Goal: Information Seeking & Learning: Learn about a topic

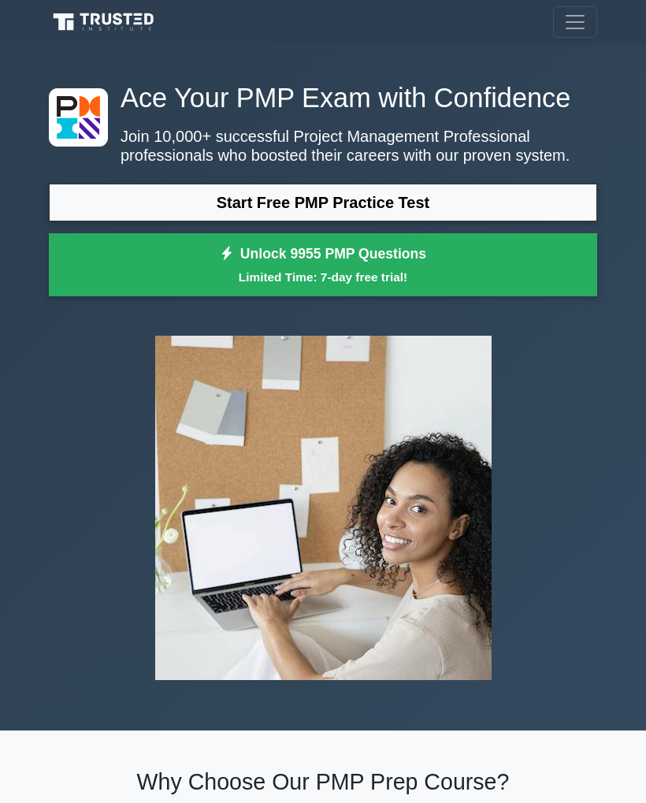
click at [521, 221] on link "Start Free PMP Practice Test" at bounding box center [323, 203] width 548 height 38
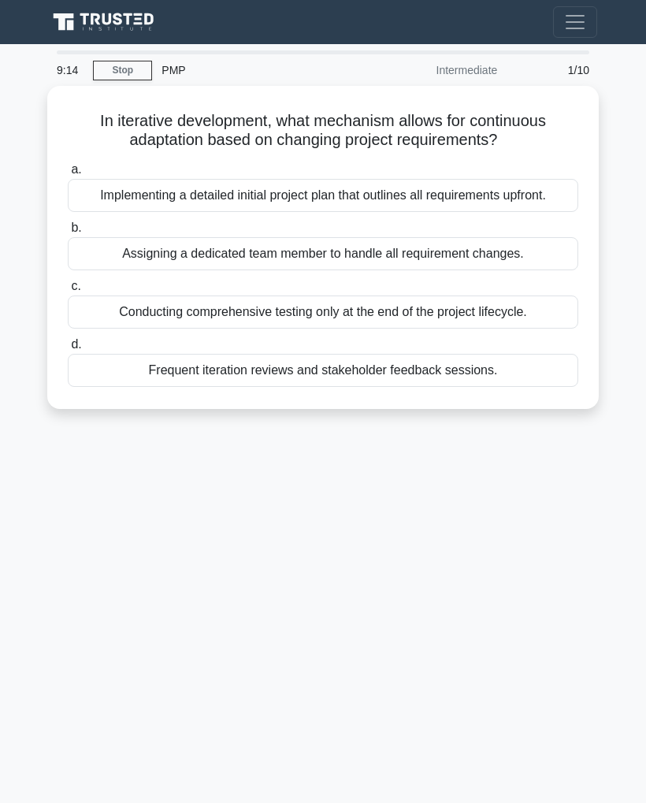
click at [505, 387] on div "Frequent iteration reviews and stakeholder feedback sessions." at bounding box center [323, 370] width 511 height 33
click at [68, 350] on input "d. Frequent iteration reviews and stakeholder feedback sessions." at bounding box center [68, 345] width 0 height 10
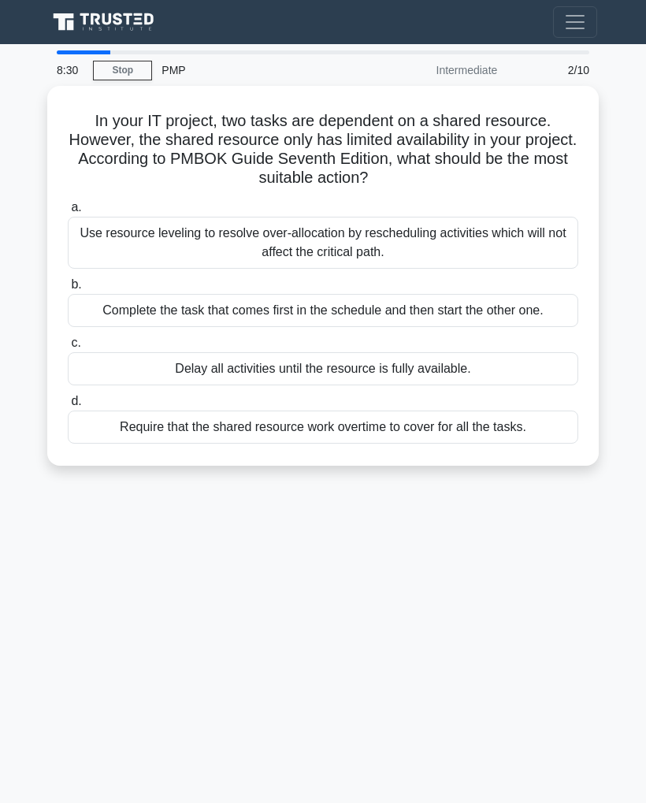
click at [537, 240] on div "Use resource leveling to resolve over-allocation by rescheduling activities whi…" at bounding box center [323, 243] width 511 height 52
click at [68, 213] on input "a. Use resource leveling to resolve over-allocation by rescheduling activities …" at bounding box center [68, 207] width 0 height 10
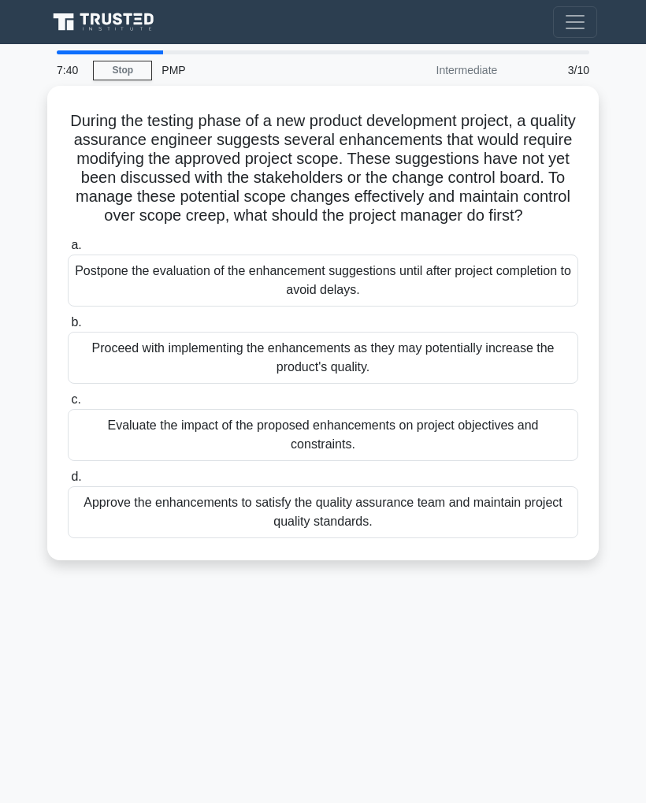
click at [543, 447] on div "Evaluate the impact of the proposed enhancements on project objectives and cons…" at bounding box center [323, 435] width 511 height 52
click at [68, 405] on input "c. Evaluate the impact of the proposed enhancements on project objectives and c…" at bounding box center [68, 400] width 0 height 10
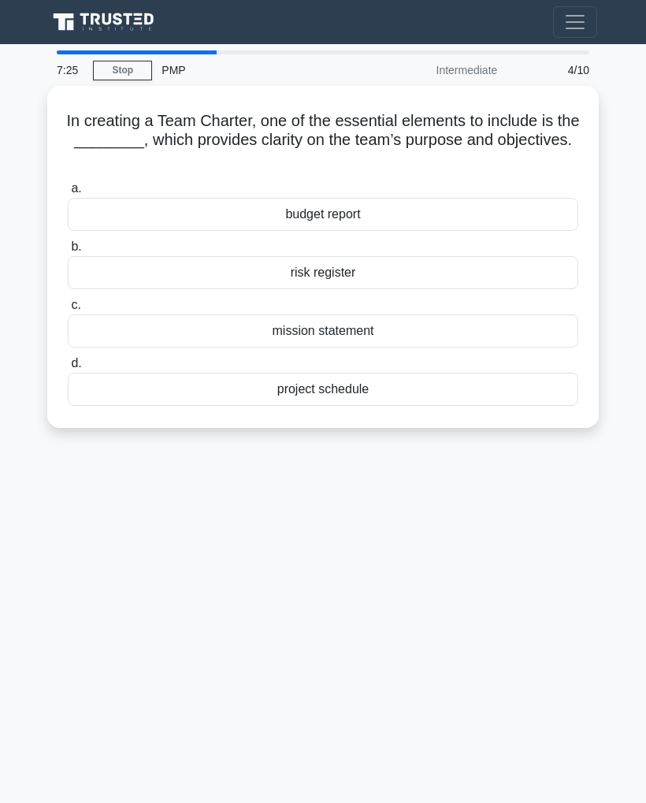
click at [505, 329] on div "mission statement" at bounding box center [323, 330] width 511 height 33
click at [68, 310] on input "c. mission statement" at bounding box center [68, 305] width 0 height 10
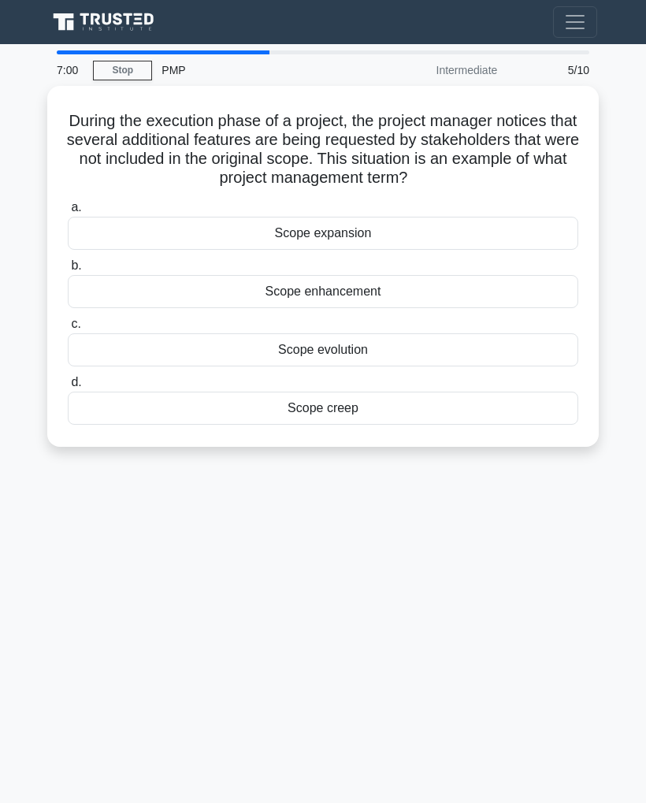
click at [474, 408] on div "Scope creep" at bounding box center [323, 408] width 511 height 33
click at [68, 388] on input "d. Scope creep" at bounding box center [68, 382] width 0 height 10
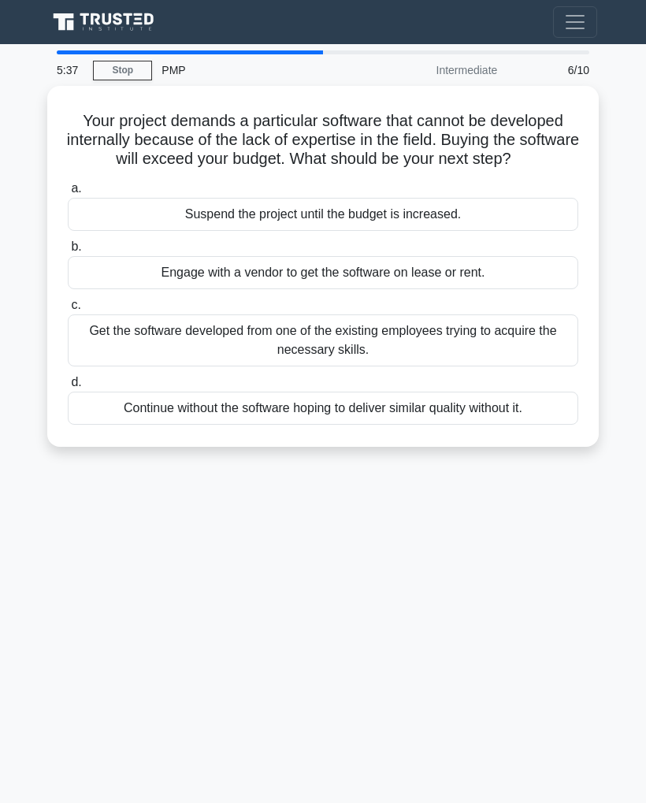
click at [550, 285] on div "Engage with a vendor to get the software on lease or rent." at bounding box center [323, 272] width 511 height 33
click at [68, 252] on input "b. Engage with a vendor to get the software on lease or rent." at bounding box center [68, 247] width 0 height 10
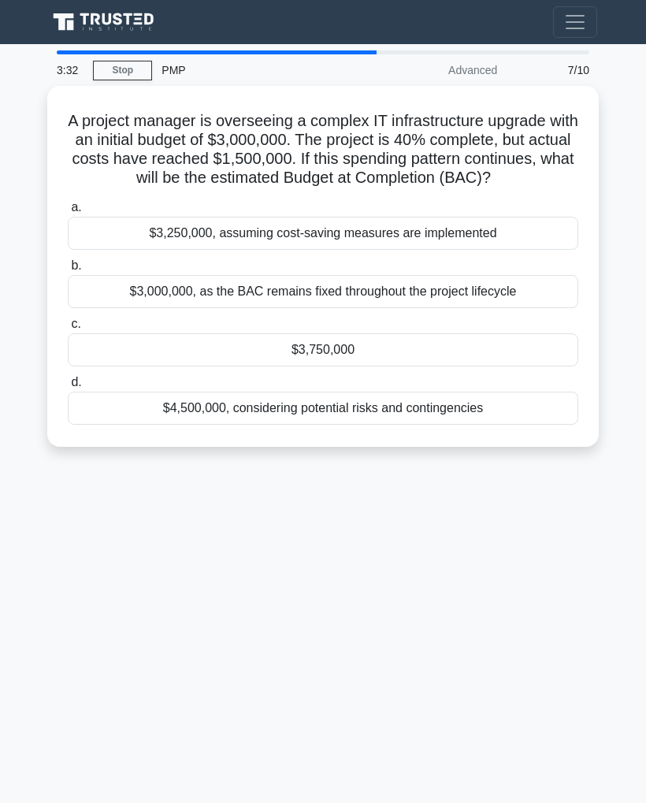
click at [505, 425] on div "$4,500,000, considering potential risks and contingencies" at bounding box center [323, 408] width 511 height 33
click at [68, 388] on input "d. $4,500,000, considering potential risks and contingencies" at bounding box center [68, 382] width 0 height 10
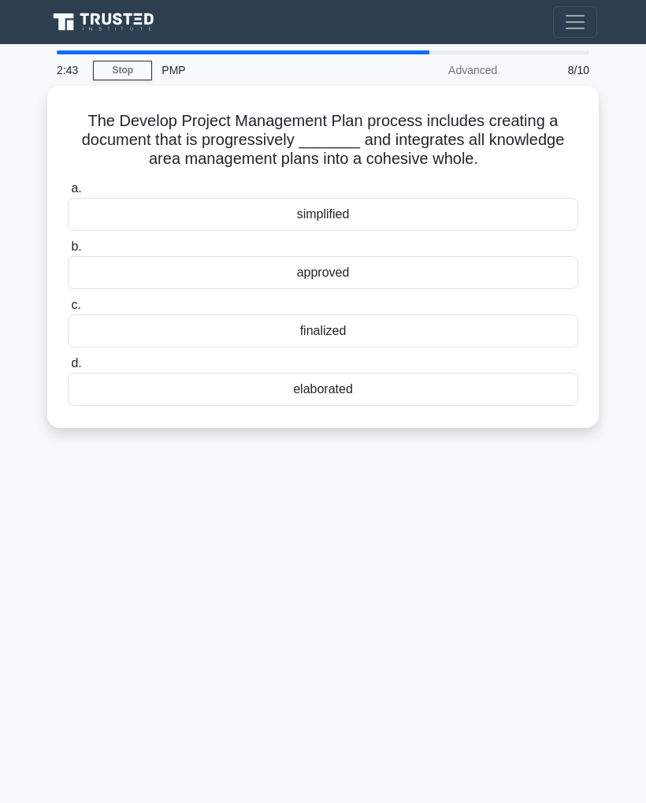
click at [492, 201] on div "simplified" at bounding box center [323, 214] width 511 height 33
click at [68, 194] on input "a. simplified" at bounding box center [68, 189] width 0 height 10
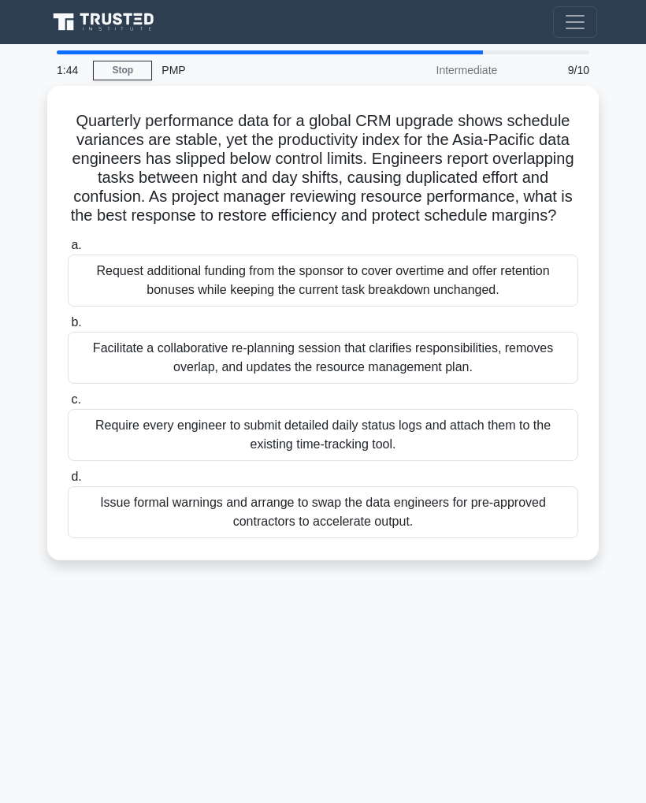
click at [519, 366] on div "Facilitate a collaborative re-planning session that clarifies responsibilities,…" at bounding box center [323, 358] width 511 height 52
click at [68, 328] on input "b. Facilitate a collaborative re-planning session that clarifies responsibiliti…" at bounding box center [68, 322] width 0 height 10
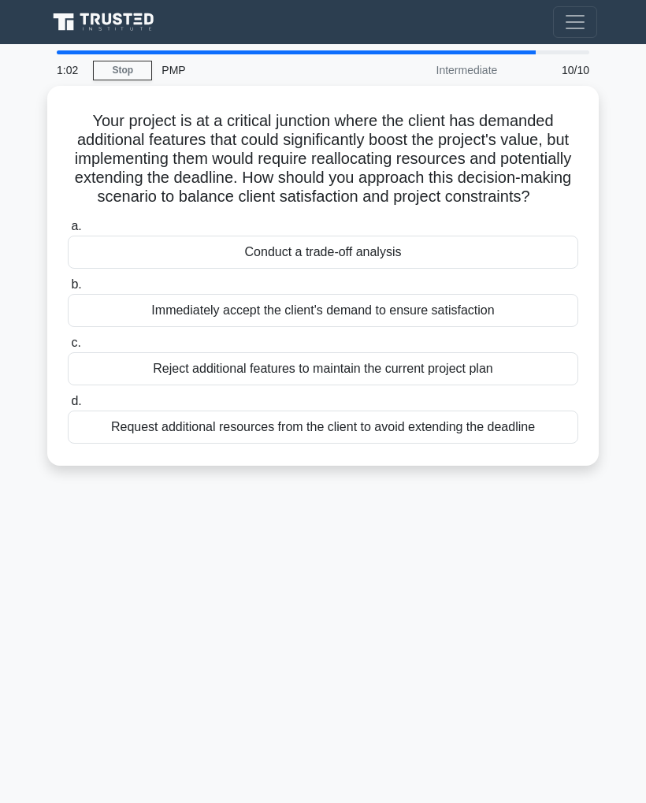
click at [522, 251] on div "Conduct a trade-off analysis" at bounding box center [323, 252] width 511 height 33
click at [68, 232] on input "a. Conduct a trade-off analysis" at bounding box center [68, 226] width 0 height 10
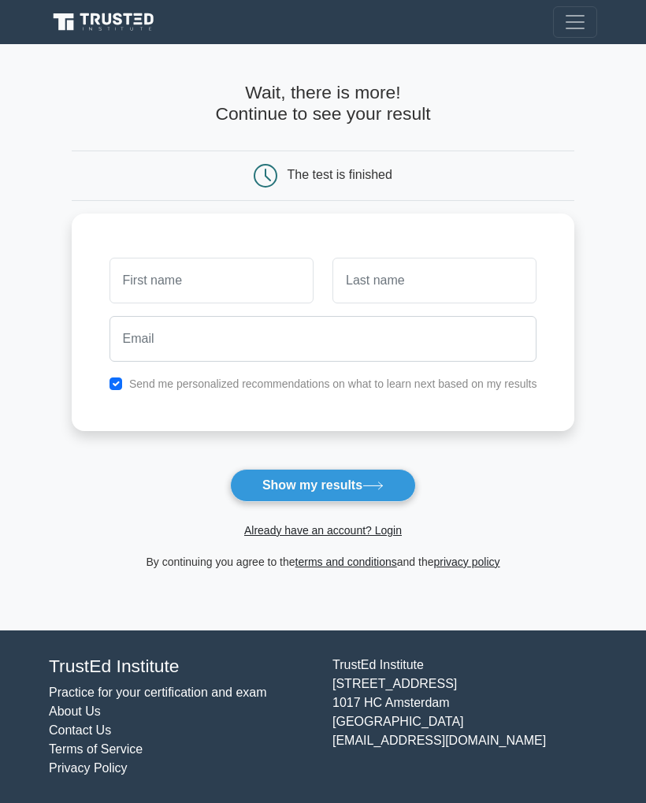
click at [366, 481] on button "Show my results" at bounding box center [323, 485] width 186 height 33
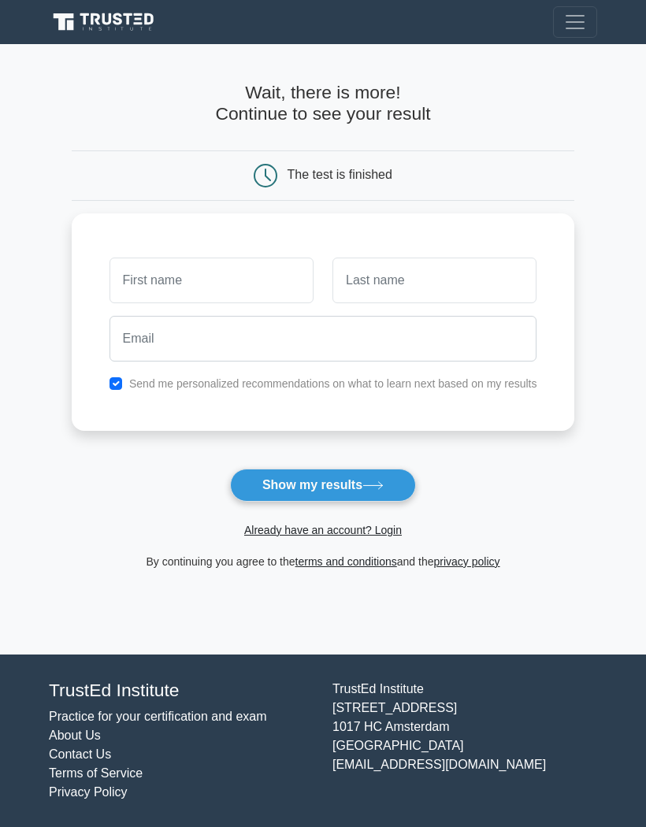
click at [100, 386] on div "Send me personalized recommendations on what to learn next based on my results" at bounding box center [323, 383] width 447 height 19
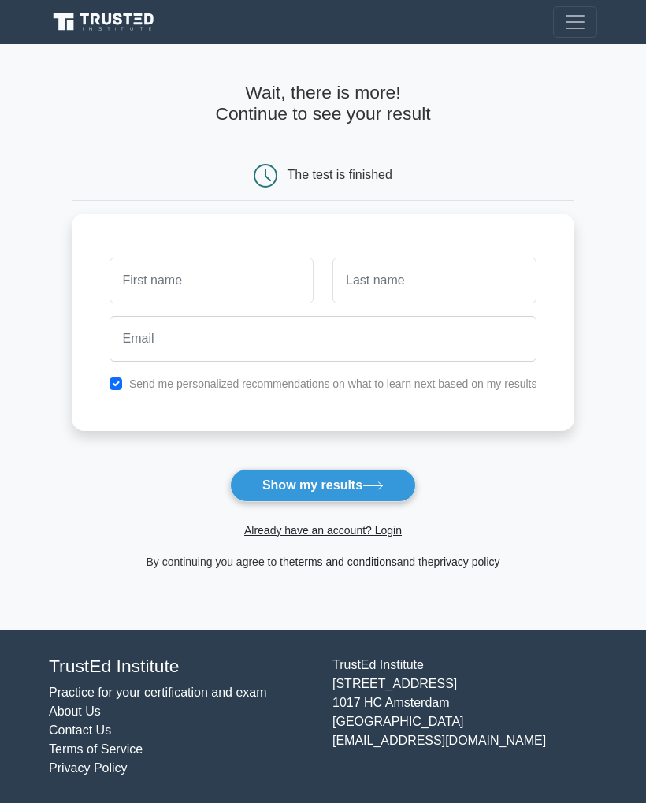
click at [110, 377] on input "checkbox" at bounding box center [116, 383] width 13 height 13
checkbox input "false"
click at [348, 489] on button "Show my results" at bounding box center [323, 485] width 186 height 33
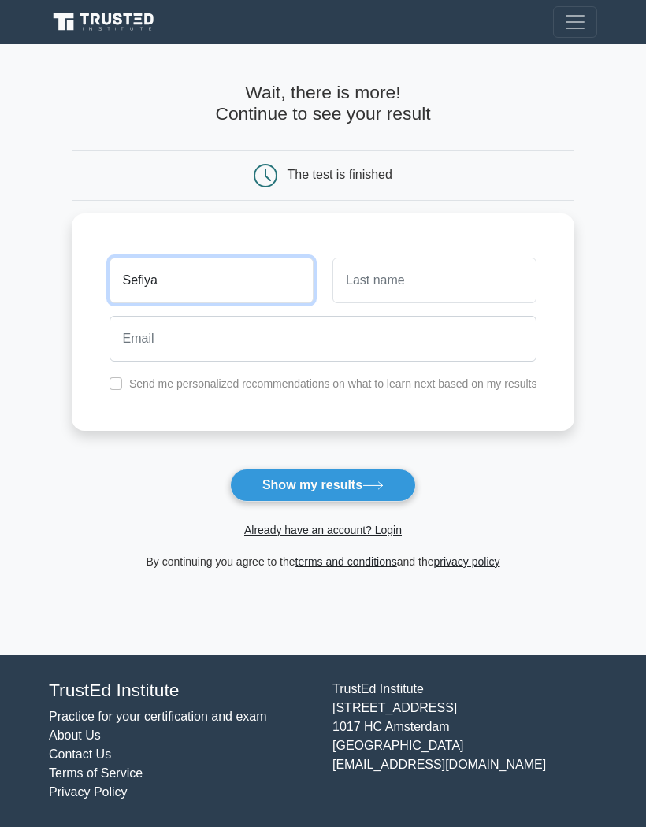
type input "Sefiya"
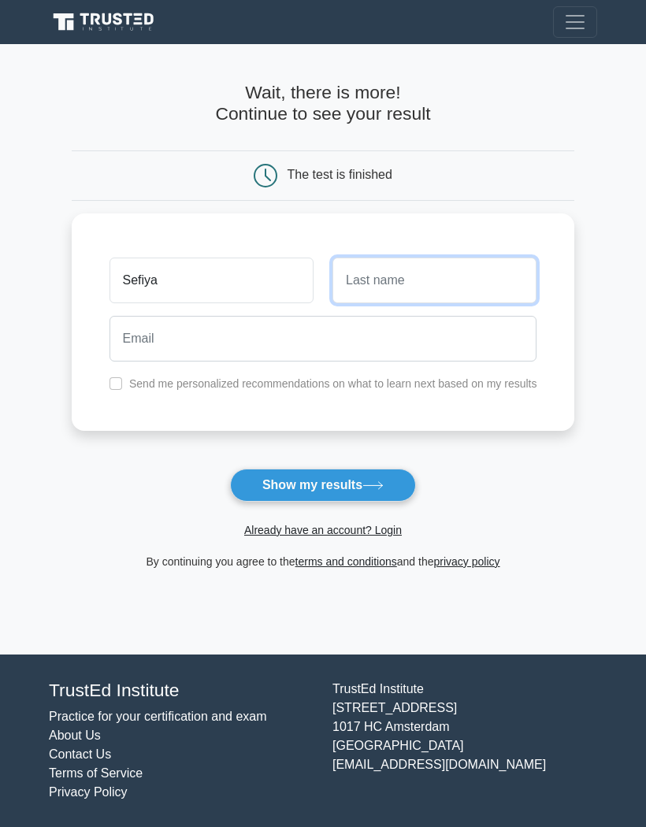
click at [419, 272] on input "text" at bounding box center [434, 281] width 204 height 46
type input "Shehu"
click at [362, 475] on button "Show my results" at bounding box center [323, 485] width 186 height 33
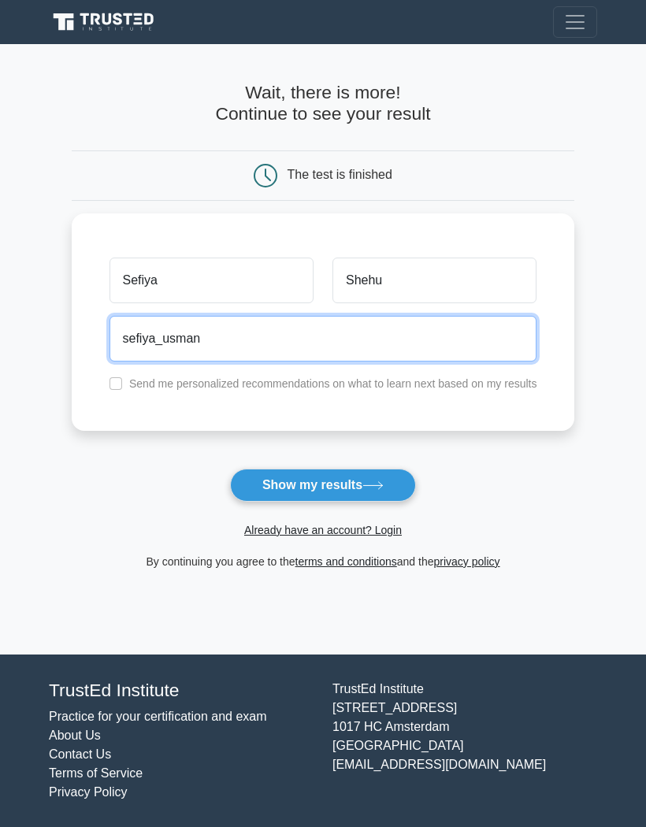
click at [225, 357] on input "sefiya_usman" at bounding box center [324, 339] width 428 height 46
click at [223, 330] on input "sefiya_usman" at bounding box center [324, 339] width 428 height 46
click at [190, 333] on input "sefiya_usman" at bounding box center [324, 339] width 428 height 46
click at [250, 337] on input "sefiya_usman" at bounding box center [324, 339] width 428 height 46
click at [232, 334] on input "sefiya_usman" at bounding box center [324, 339] width 428 height 46
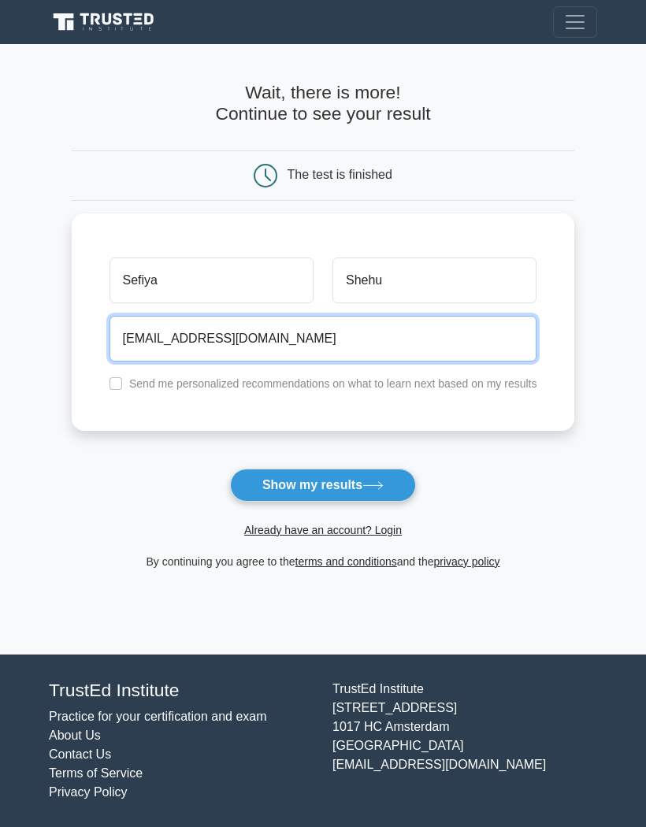
type input "[EMAIL_ADDRESS][DOMAIN_NAME]"
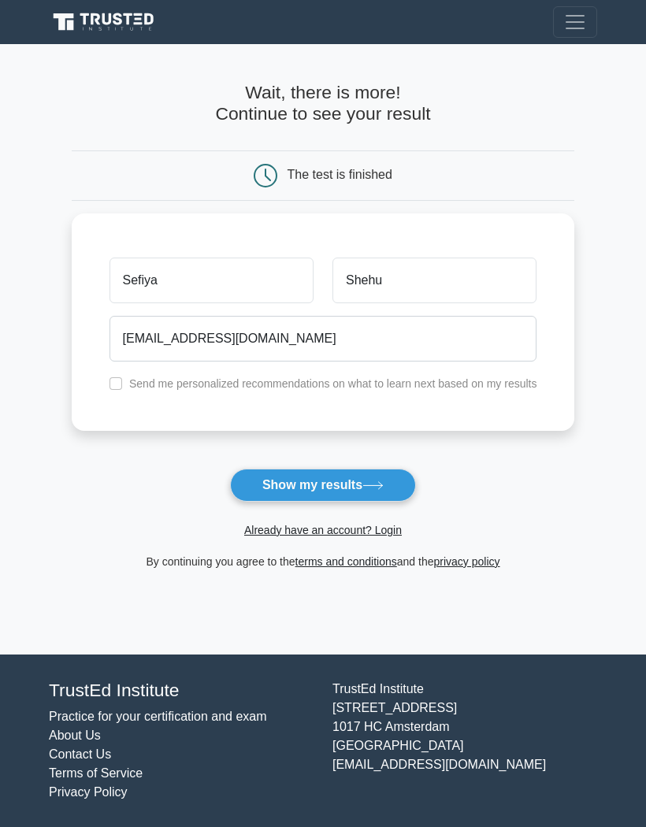
click at [330, 481] on button "Show my results" at bounding box center [323, 485] width 186 height 33
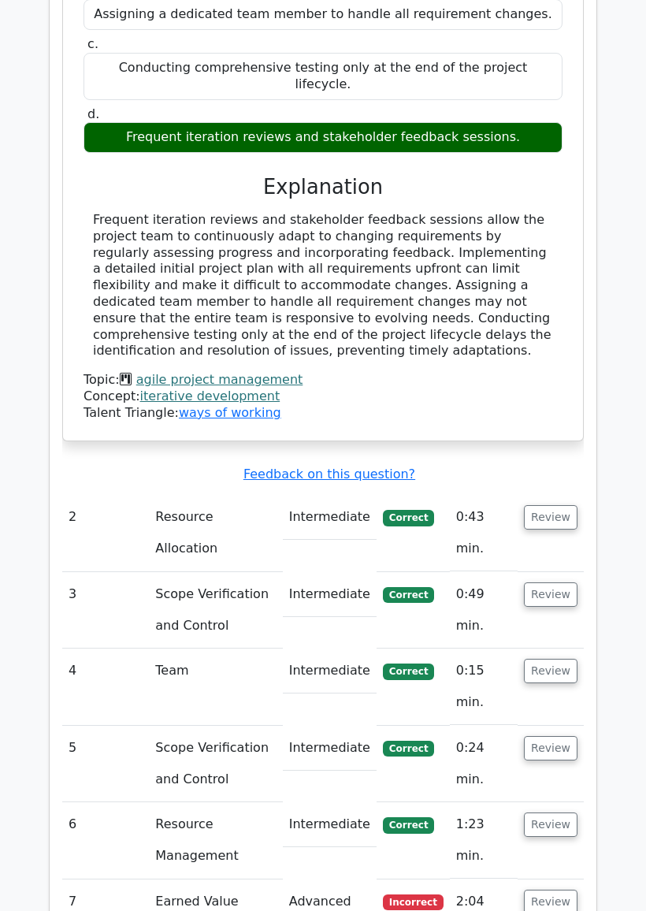
scroll to position [1738, 0]
click at [563, 802] on button "Review" at bounding box center [551, 901] width 54 height 24
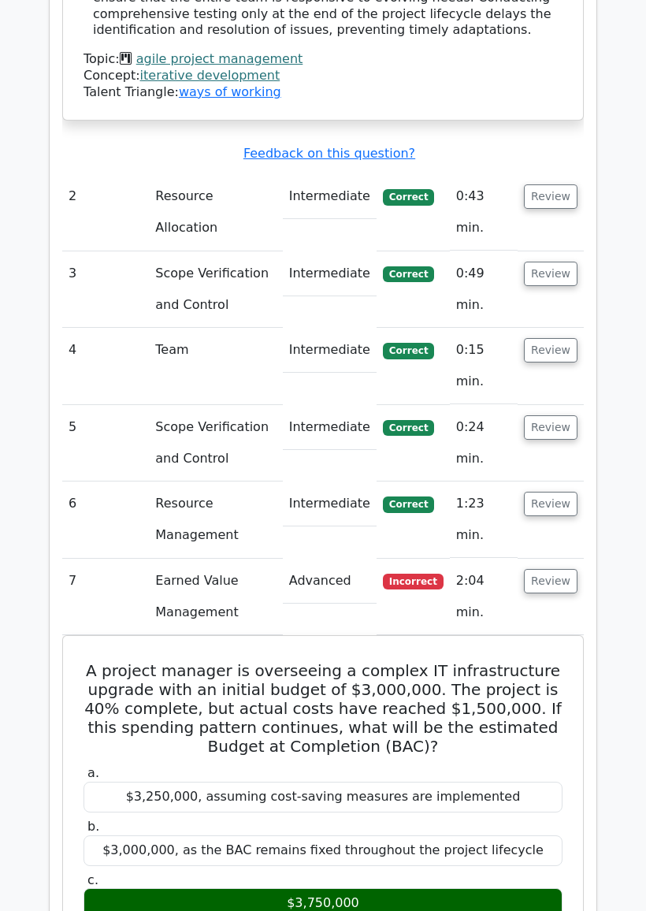
scroll to position [2059, 0]
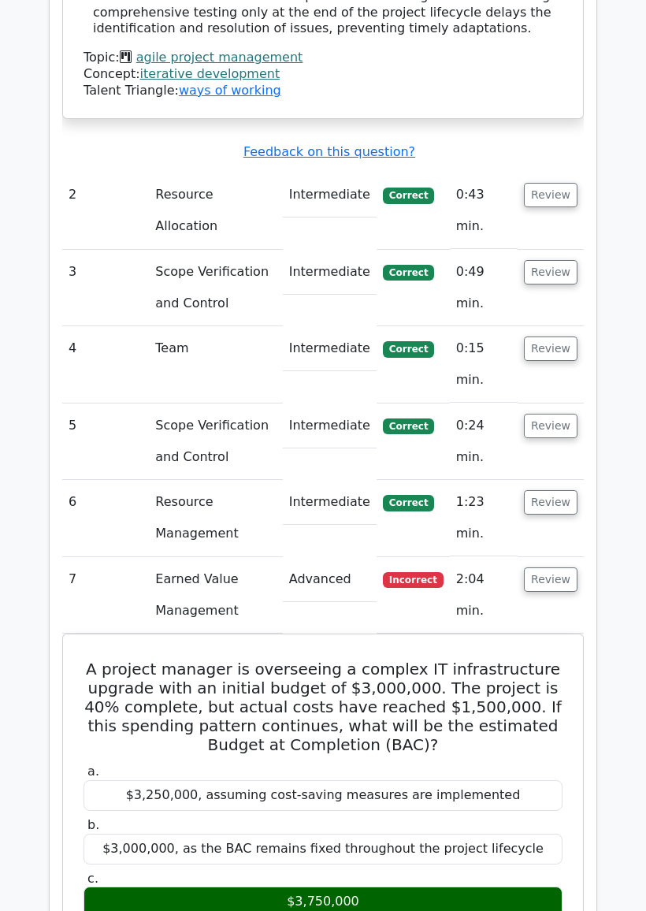
click at [421, 573] on span "Incorrect" at bounding box center [413, 581] width 61 height 16
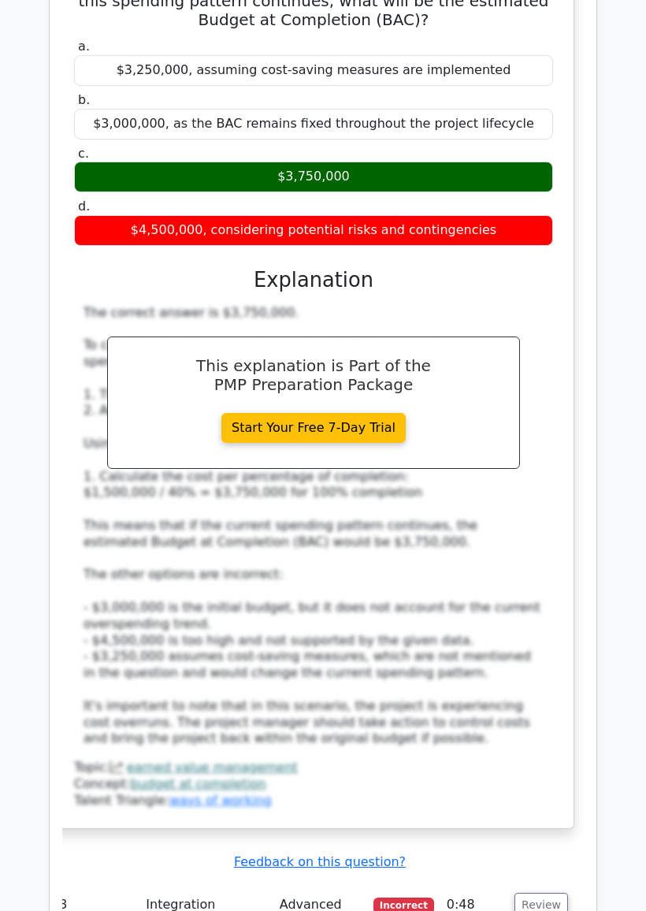
scroll to position [2787, 0]
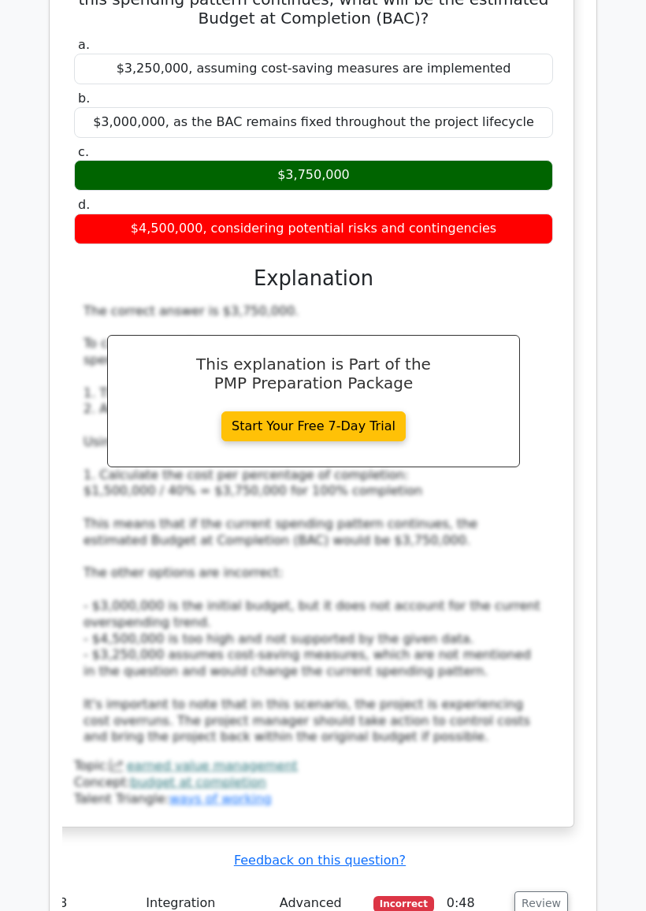
click at [409, 802] on td "Incorrect" at bounding box center [403, 919] width 73 height 76
click at [410, 802] on span "Incorrect" at bounding box center [403, 904] width 61 height 16
click at [406, 802] on span "Incorrect" at bounding box center [403, 904] width 61 height 16
click at [545, 802] on button "Review" at bounding box center [541, 903] width 54 height 24
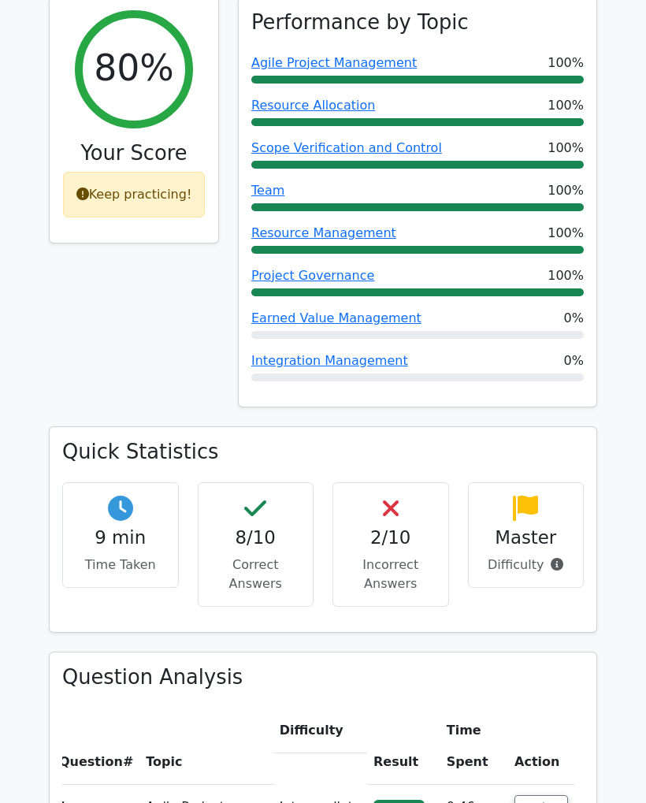
scroll to position [698, 0]
click at [174, 172] on div "Keep practicing!" at bounding box center [134, 195] width 143 height 46
click at [139, 172] on div "Keep practicing!" at bounding box center [134, 195] width 143 height 46
click at [140, 172] on div "Keep practicing!" at bounding box center [134, 195] width 143 height 46
click at [143, 172] on div "Keep practicing!" at bounding box center [134, 195] width 143 height 46
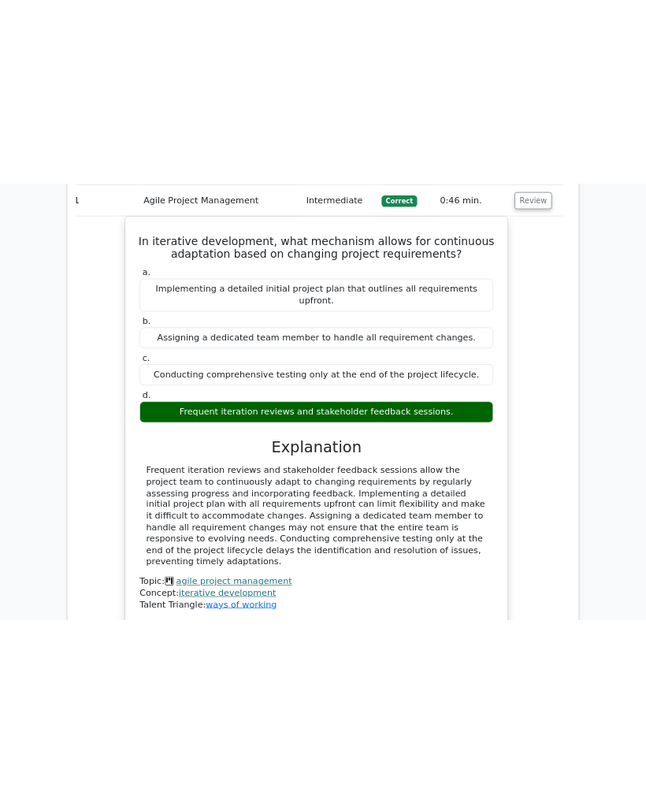
scroll to position [1496, 0]
